Goal: Task Accomplishment & Management: Manage account settings

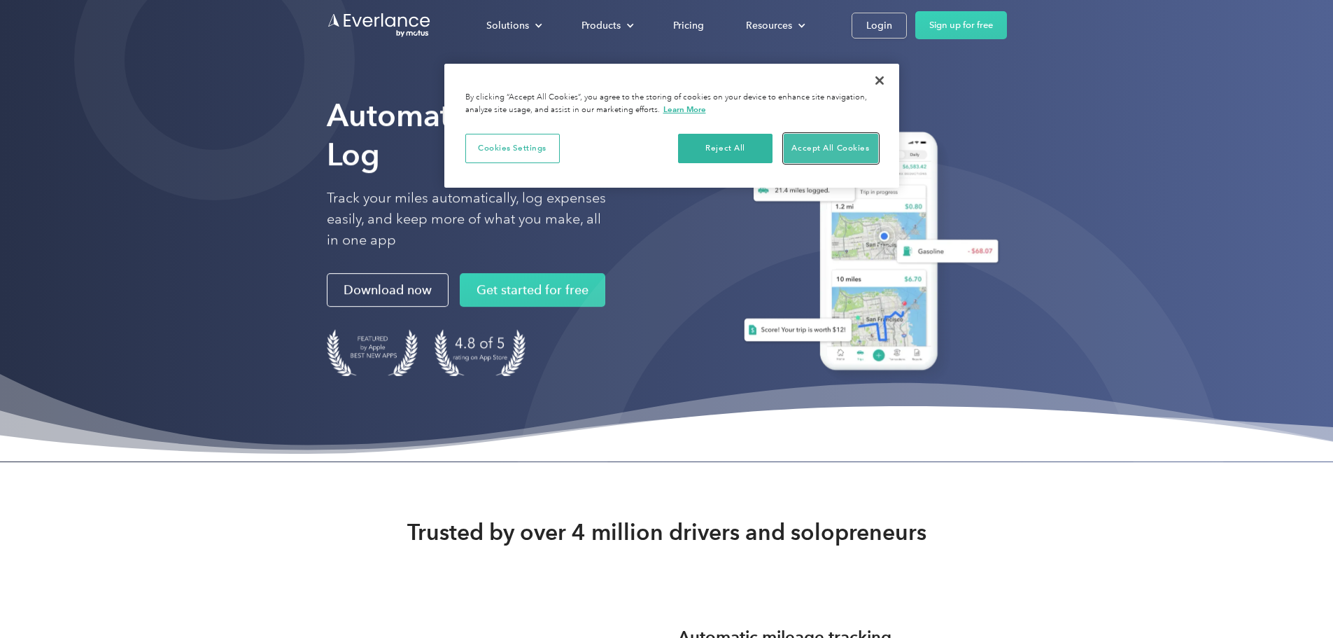
click at [841, 134] on button "Accept All Cookies" at bounding box center [831, 148] width 94 height 29
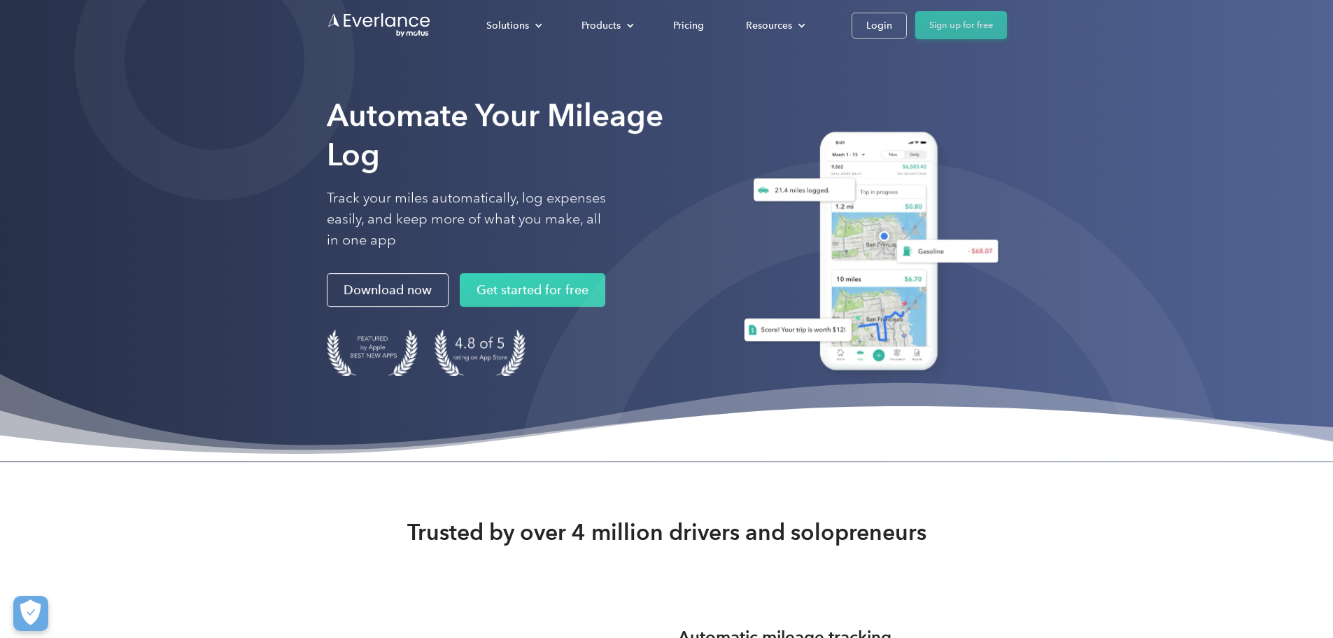
click at [1007, 28] on link "Sign up for free" at bounding box center [961, 25] width 92 height 28
click at [892, 17] on div "Login" at bounding box center [879, 25] width 26 height 17
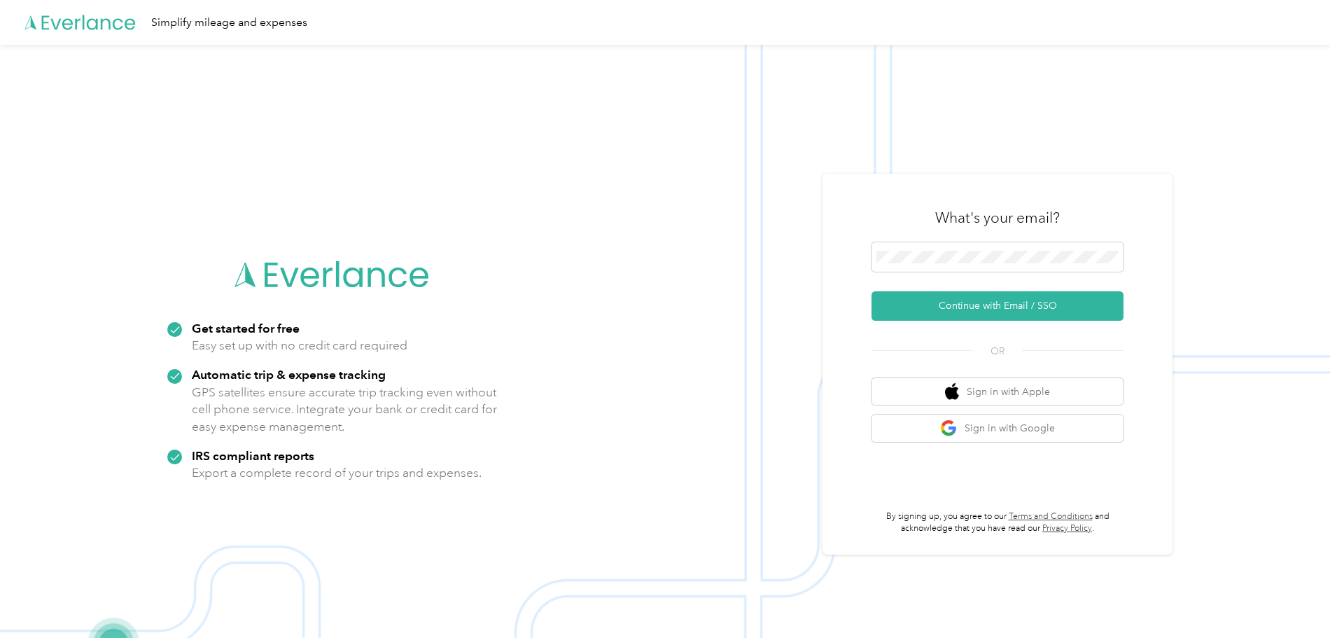
click at [841, 163] on img at bounding box center [665, 364] width 1330 height 638
click at [996, 309] on button "Continue with Email / SSO" at bounding box center [997, 305] width 252 height 29
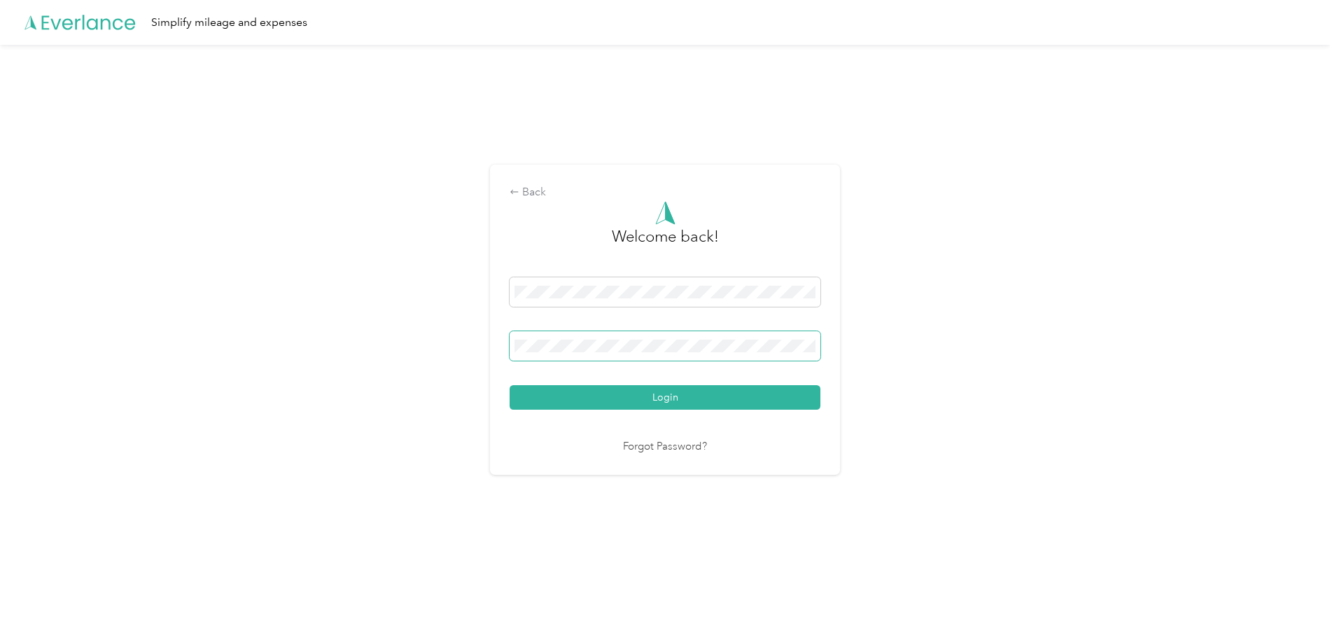
click at [509, 385] on button "Login" at bounding box center [664, 397] width 311 height 24
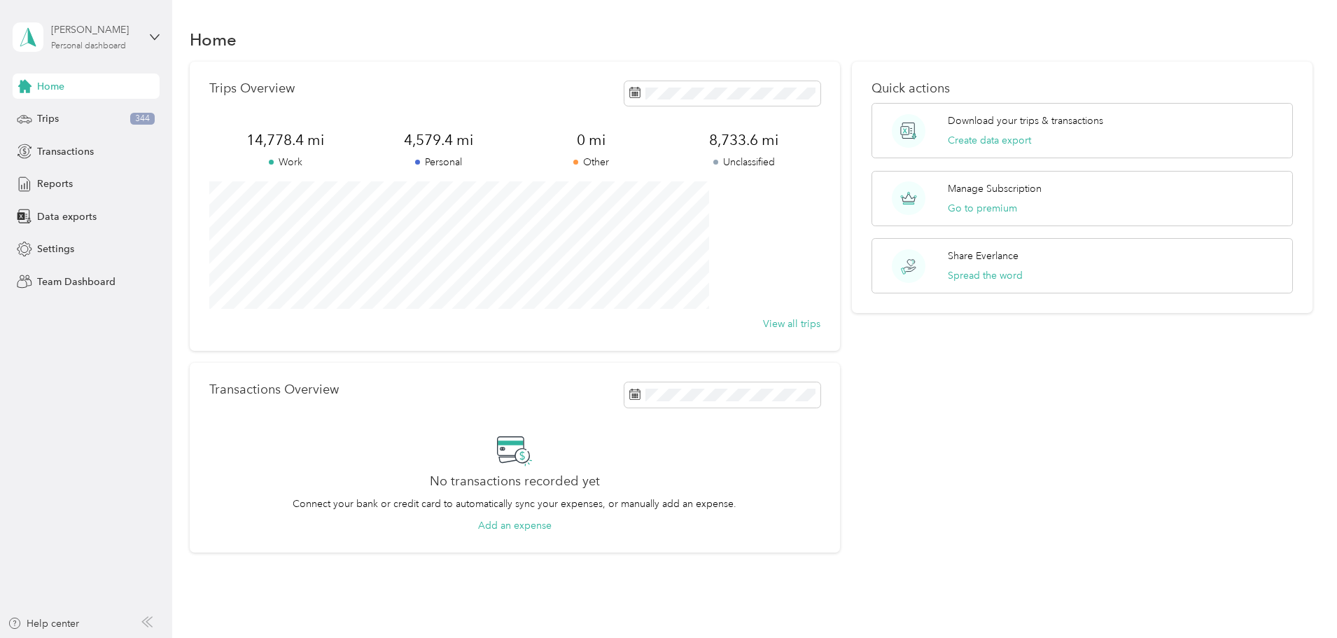
click at [127, 39] on div "Johnny Dinh Personal dashboard" at bounding box center [94, 36] width 87 height 28
click at [160, 28] on div "Johnny Dinh Personal dashboard" at bounding box center [86, 37] width 147 height 49
click at [69, 247] on span "Settings" at bounding box center [55, 248] width 37 height 15
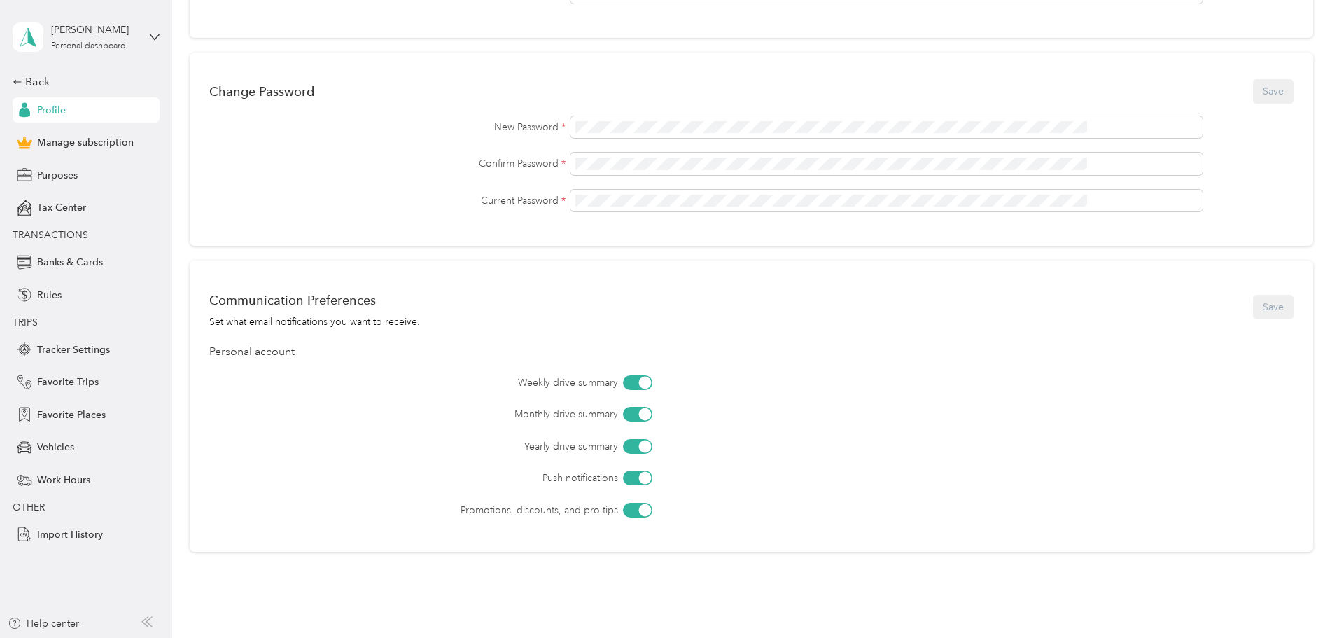
scroll to position [435, 0]
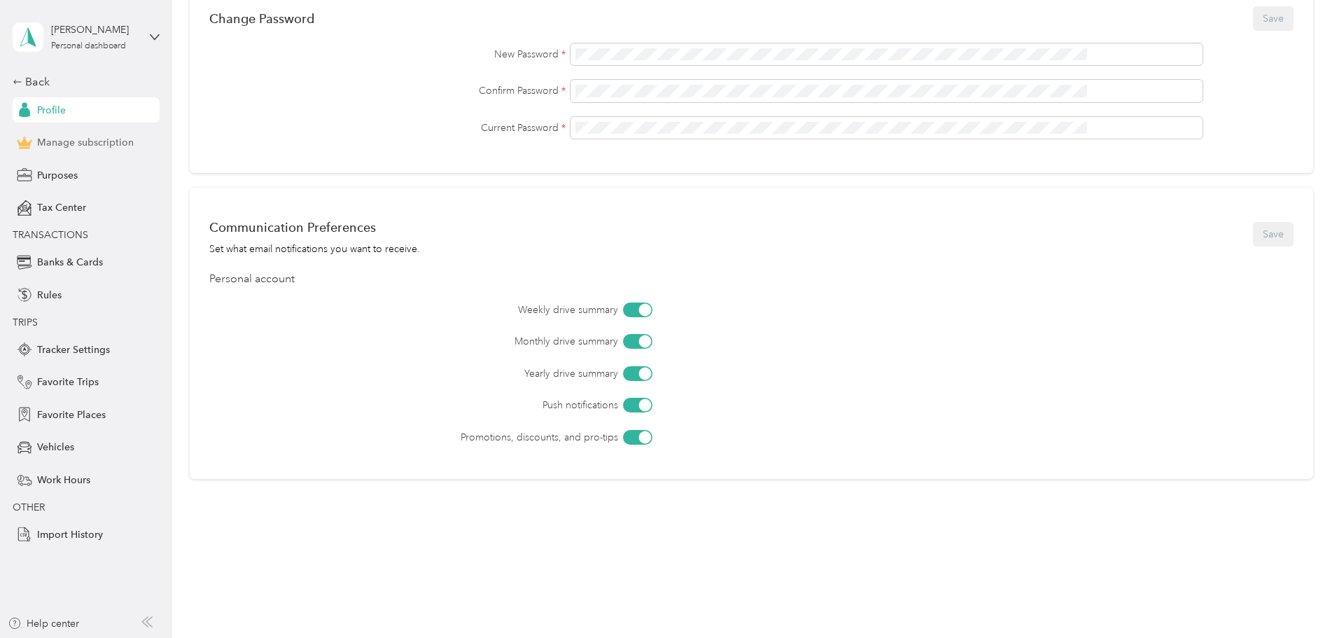
click at [73, 144] on span "Manage subscription" at bounding box center [85, 142] width 97 height 15
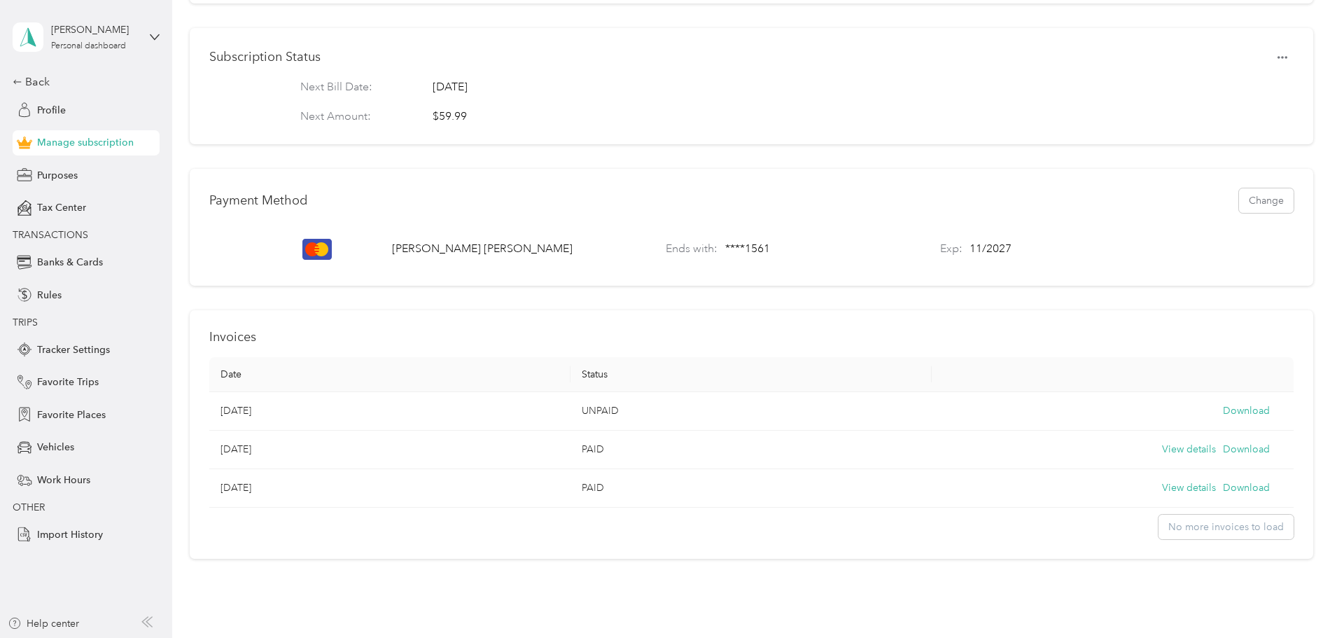
scroll to position [243, 0]
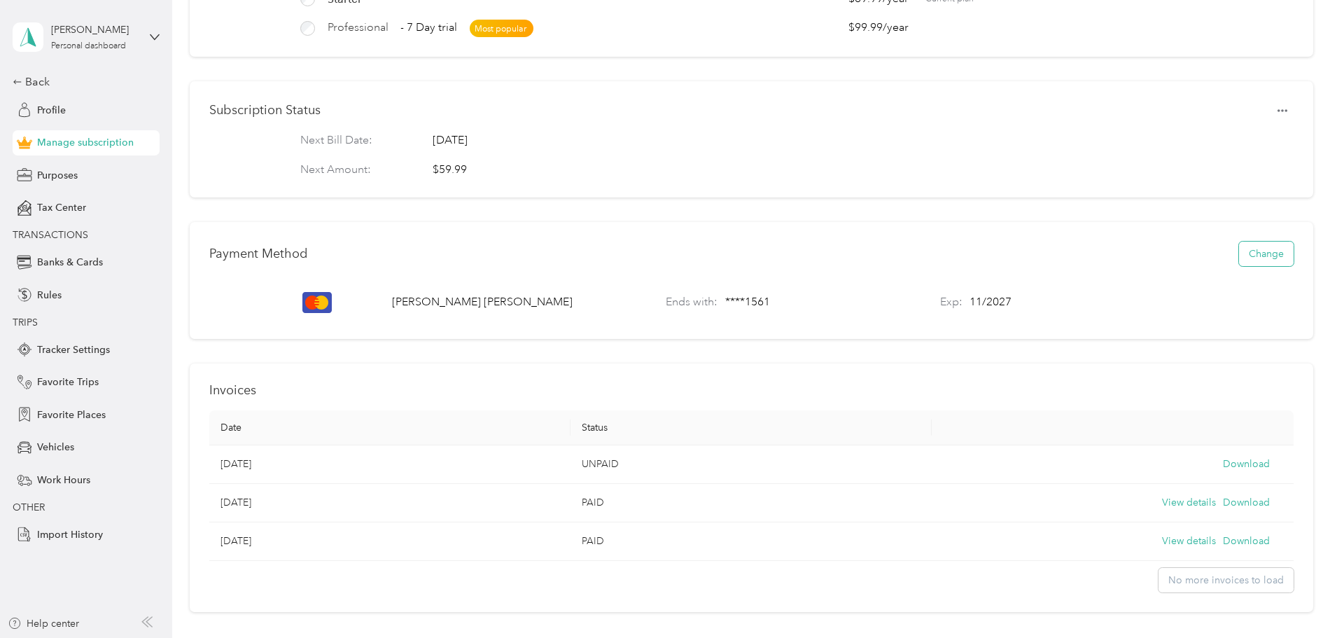
click at [1239, 260] on button "Change" at bounding box center [1266, 253] width 55 height 24
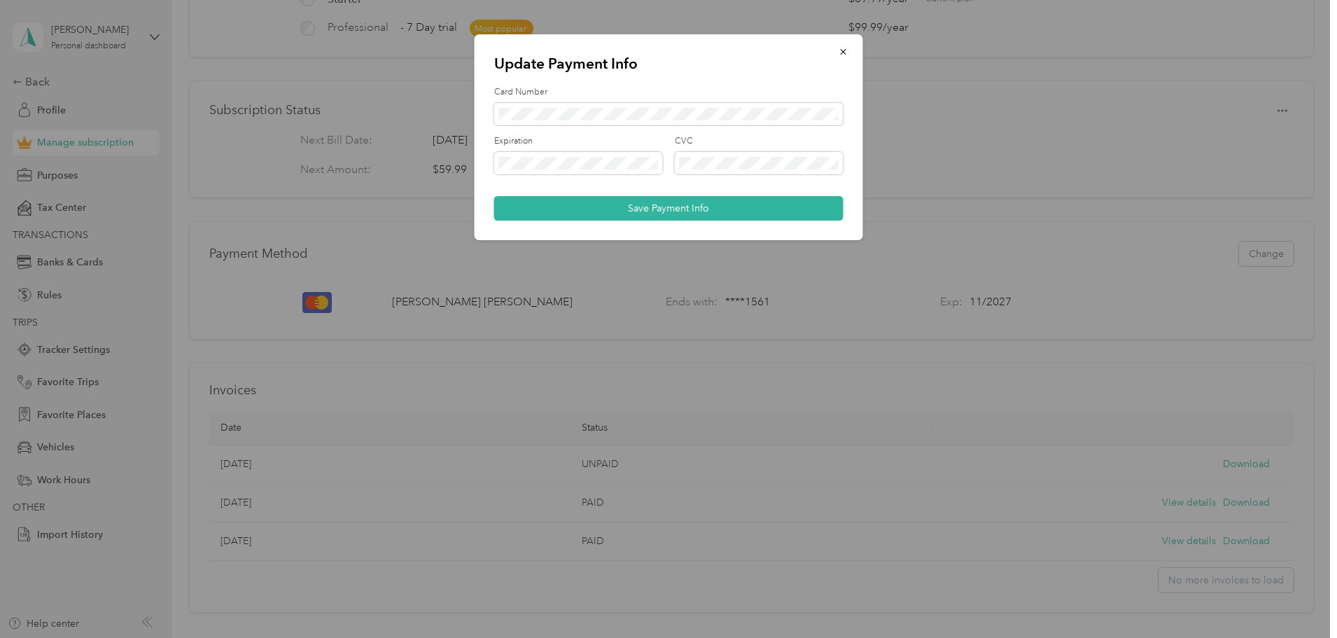
click at [705, 150] on div "CVC" at bounding box center [759, 154] width 169 height 39
click at [705, 170] on span at bounding box center [759, 163] width 169 height 22
click at [682, 207] on button "Save Payment Info" at bounding box center [668, 208] width 349 height 24
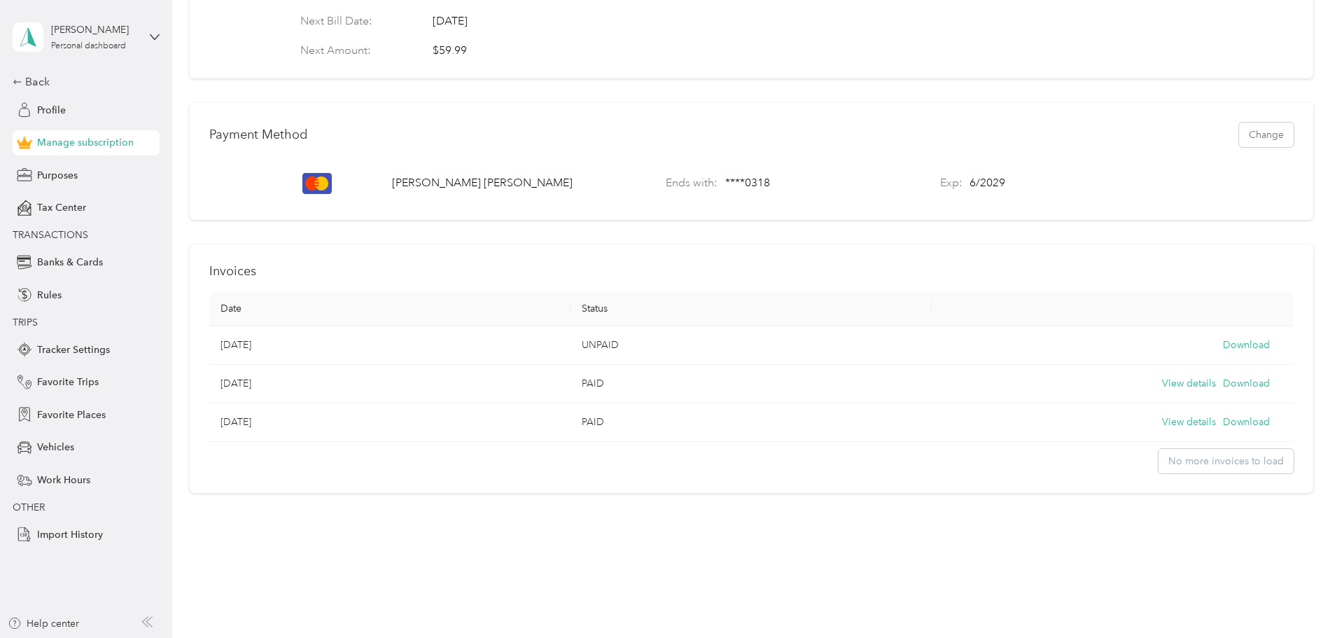
scroll to position [383, 0]
click at [619, 339] on span "UNPAID" at bounding box center [600, 345] width 37 height 12
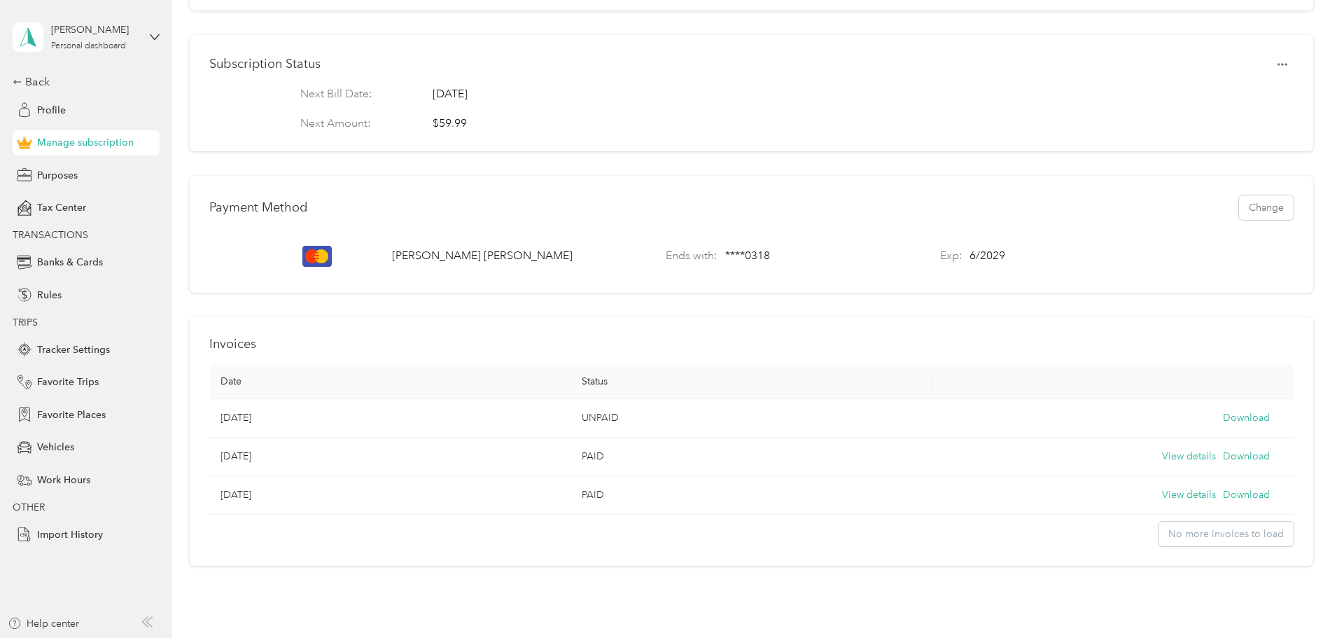
scroll to position [313, 0]
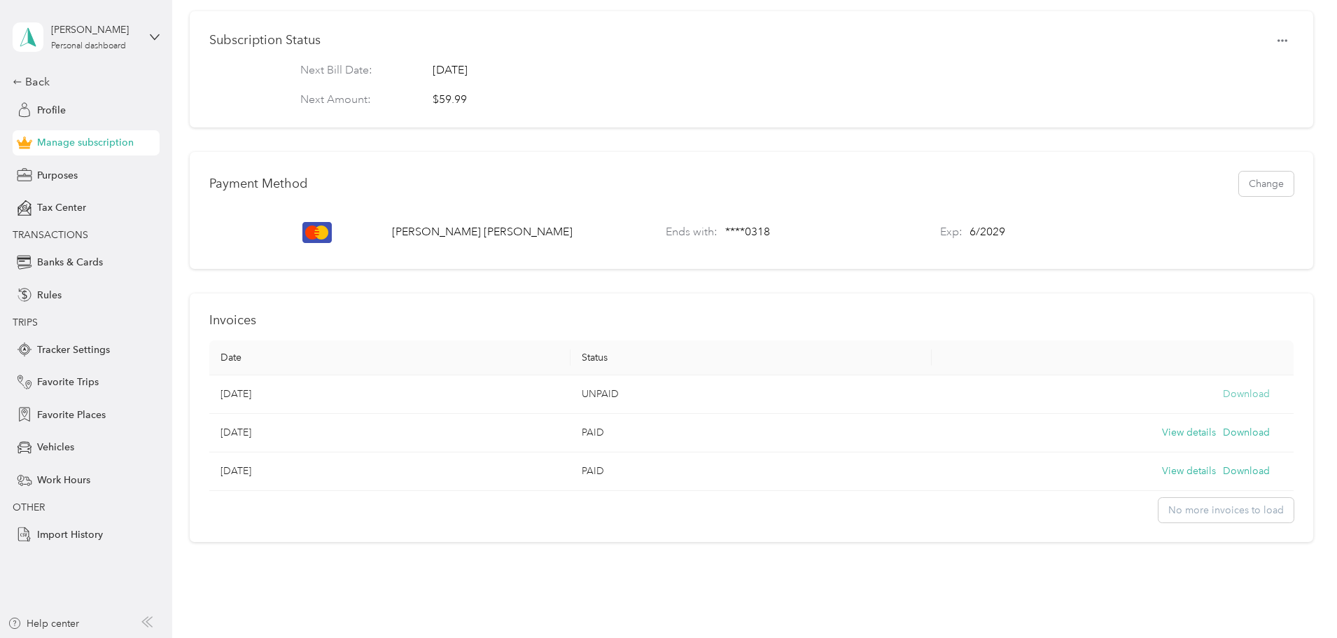
click at [1223, 402] on button "Download" at bounding box center [1246, 393] width 47 height 15
click at [43, 108] on span "Profile" at bounding box center [51, 110] width 29 height 15
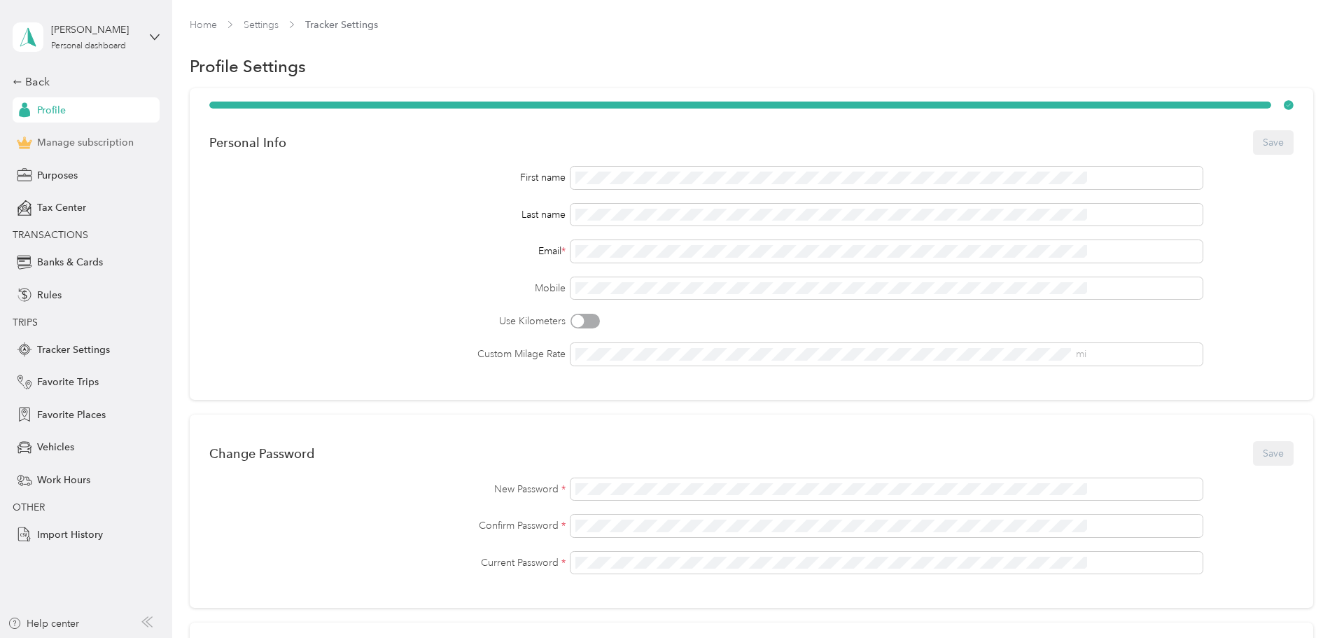
click at [89, 144] on span "Manage subscription" at bounding box center [85, 142] width 97 height 15
